Goal: Information Seeking & Learning: Learn about a topic

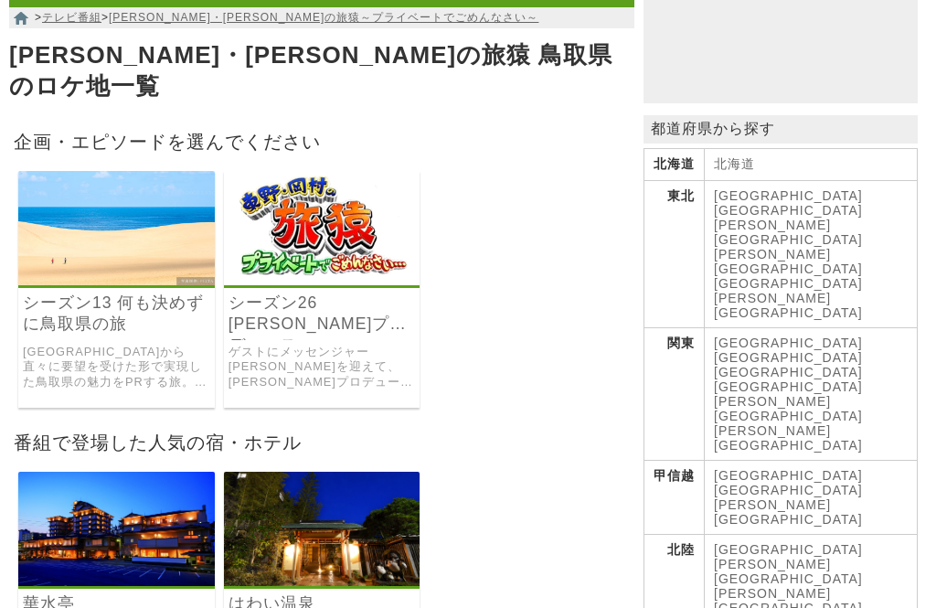
scroll to position [230, 0]
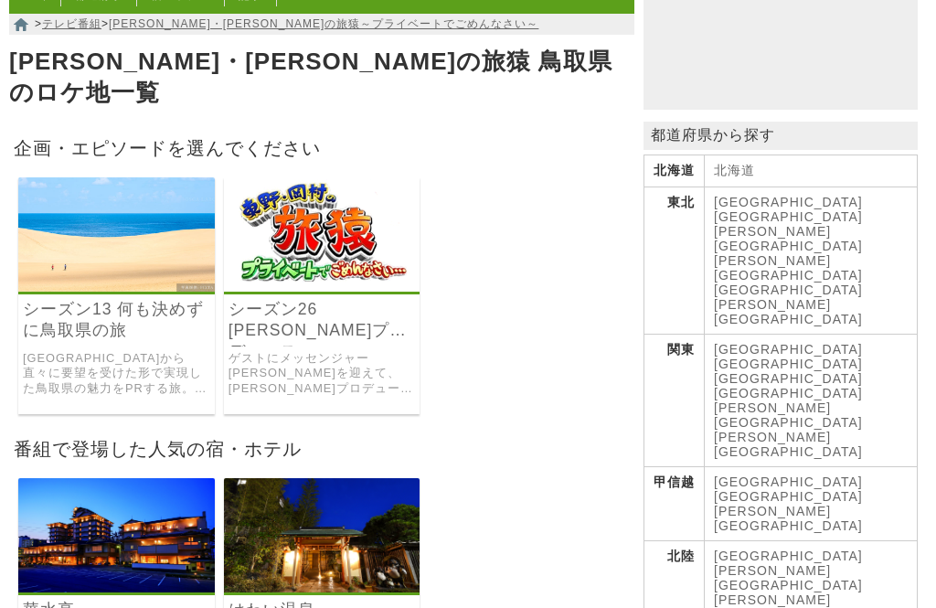
click at [340, 300] on link "シーズン26 [PERSON_NAME]プロデュース [GEOGRAPHIC_DATA]の旅" at bounding box center [321, 320] width 187 height 42
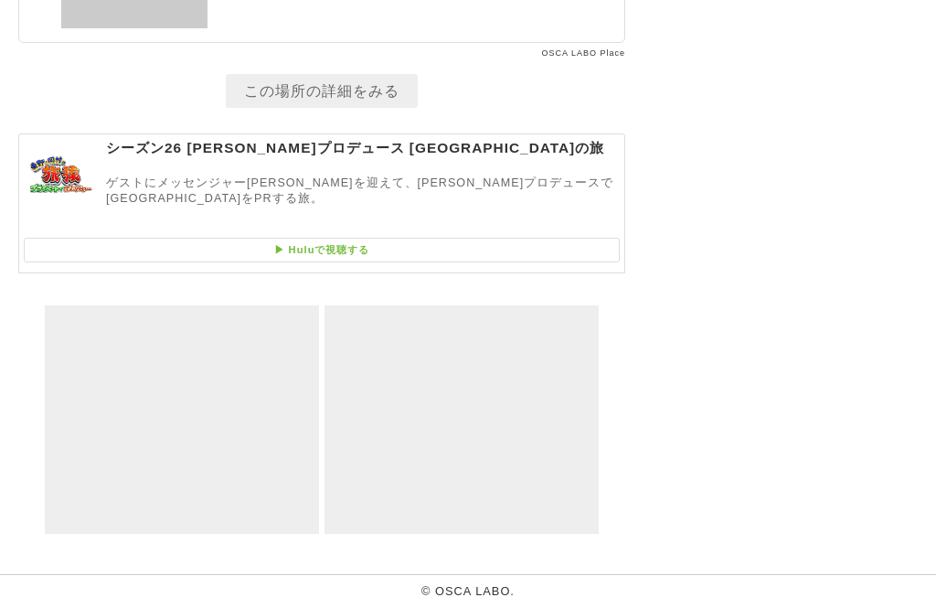
scroll to position [8255, 0]
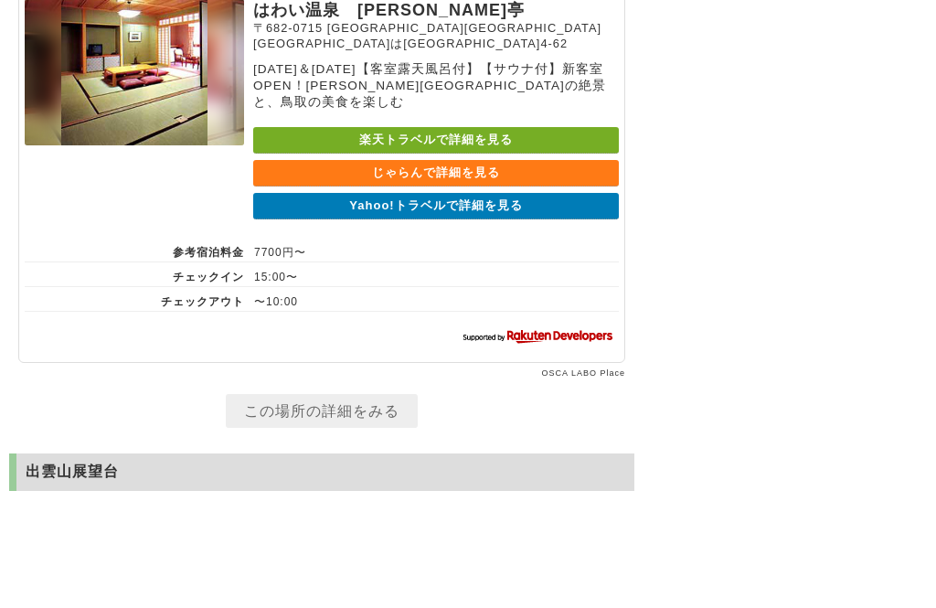
scroll to position [7188, 0]
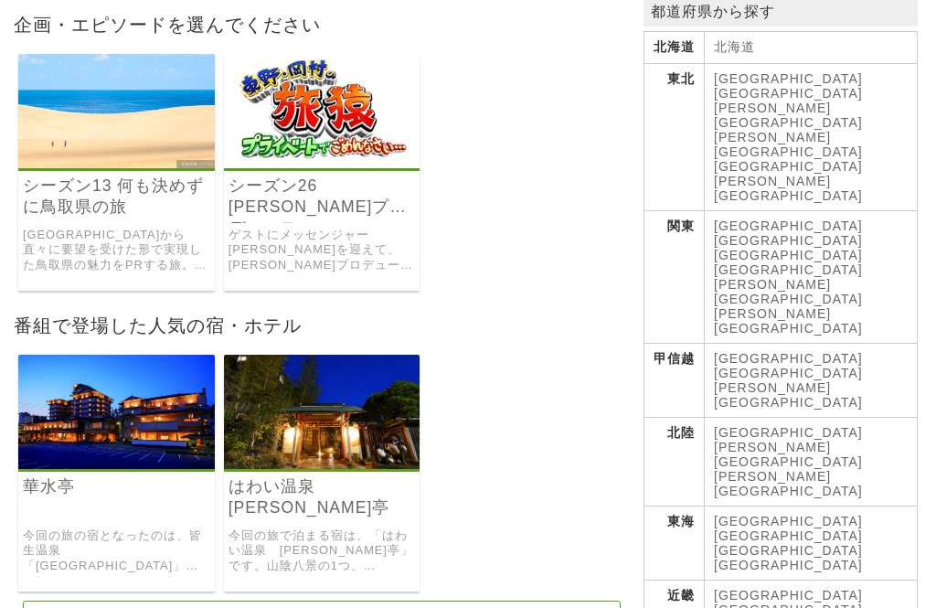
scroll to position [353, 0]
click at [141, 228] on link "[GEOGRAPHIC_DATA]から直々に要望を受けた形で実現した鳥取県の魅力をPRする旅。 県おすすめのスポットから[PERSON_NAME]、[PERS…" at bounding box center [116, 251] width 187 height 46
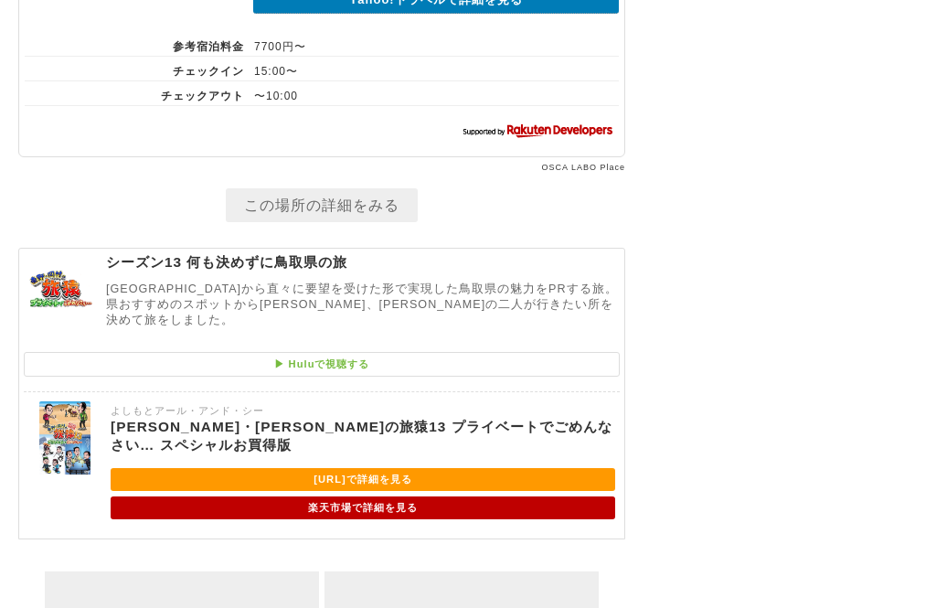
scroll to position [7304, 0]
